Goal: Task Accomplishment & Management: Manage account settings

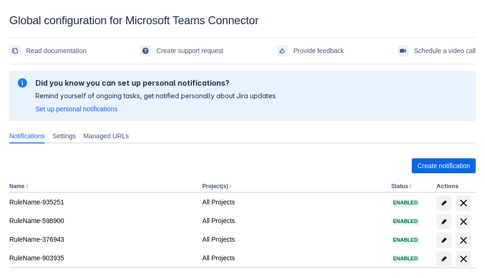
click at [443, 166] on span "Create notification" at bounding box center [443, 165] width 53 height 15
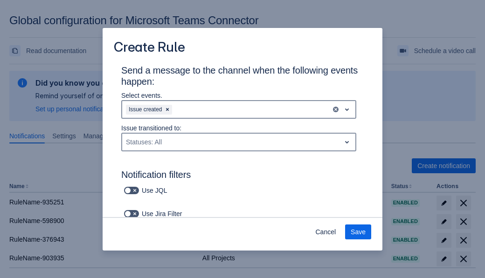
type input "RuleName-315319"
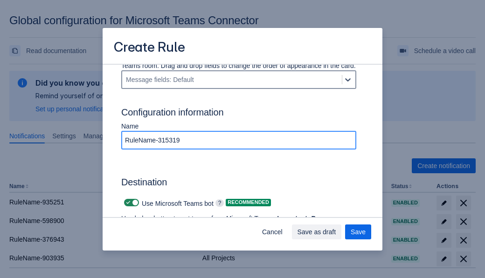
scroll to position [659, 0]
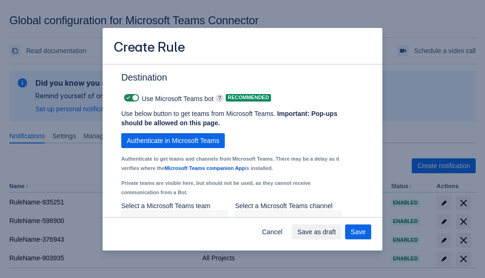
click at [173, 133] on span "Authenticate in Microsoft Teams" at bounding box center [173, 140] width 92 height 15
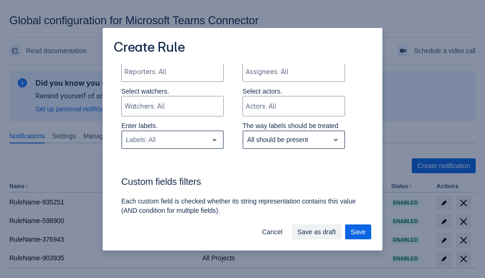
type input "315319_label"
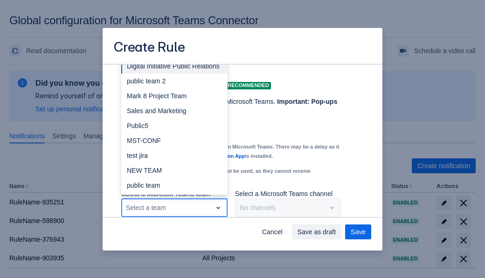
click at [174, 223] on div "Public4" at bounding box center [174, 230] width 106 height 15
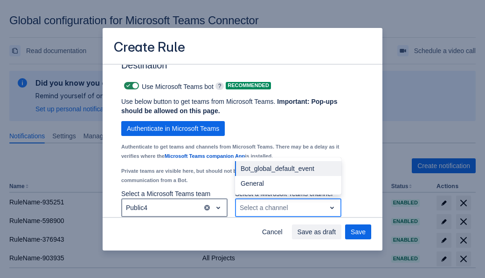
click at [288, 169] on div "Bot_global_default_event" at bounding box center [288, 168] width 106 height 15
click at [336, 232] on span "Save as draft" at bounding box center [316, 232] width 39 height 15
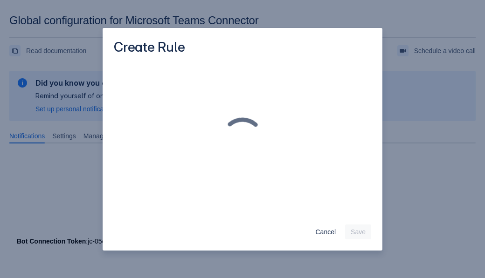
scroll to position [0, 0]
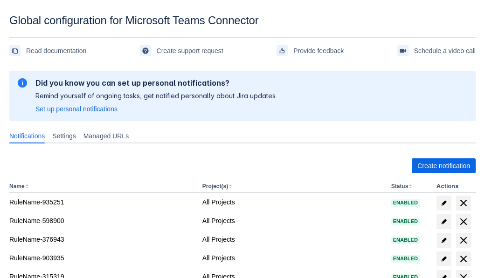
click at [463, 272] on span "delete" at bounding box center [463, 277] width 11 height 11
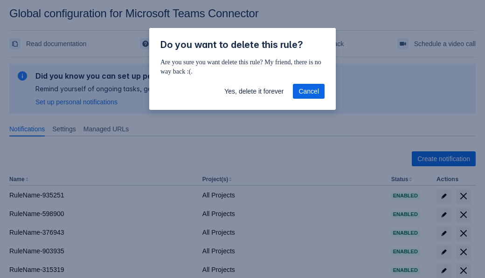
click at [254, 91] on span "Yes, delete it forever" at bounding box center [253, 91] width 59 height 15
